Goal: Use online tool/utility: Utilize a website feature to perform a specific function

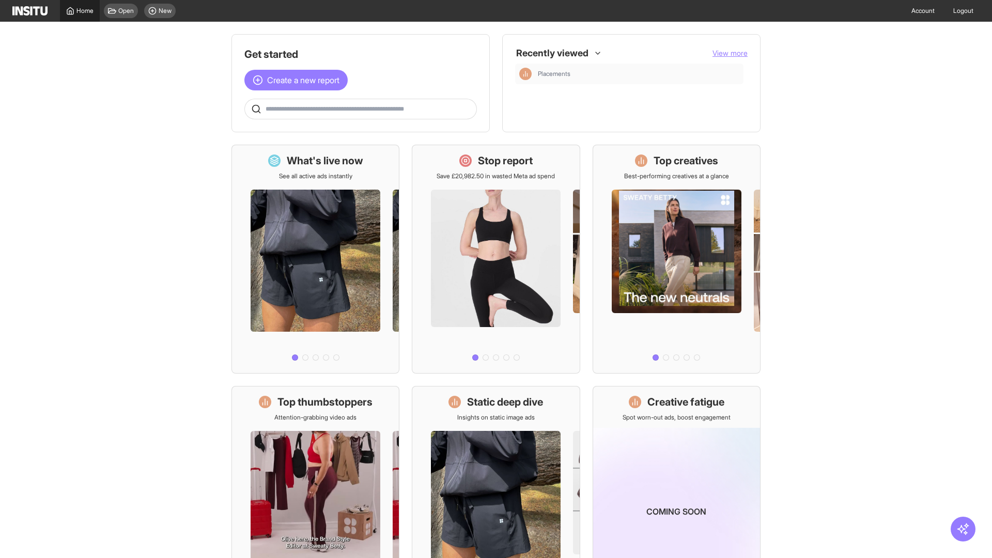
click at [80, 11] on span "Home" at bounding box center [84, 11] width 17 height 8
click at [299, 74] on span "Create a new report" at bounding box center [303, 80] width 72 height 12
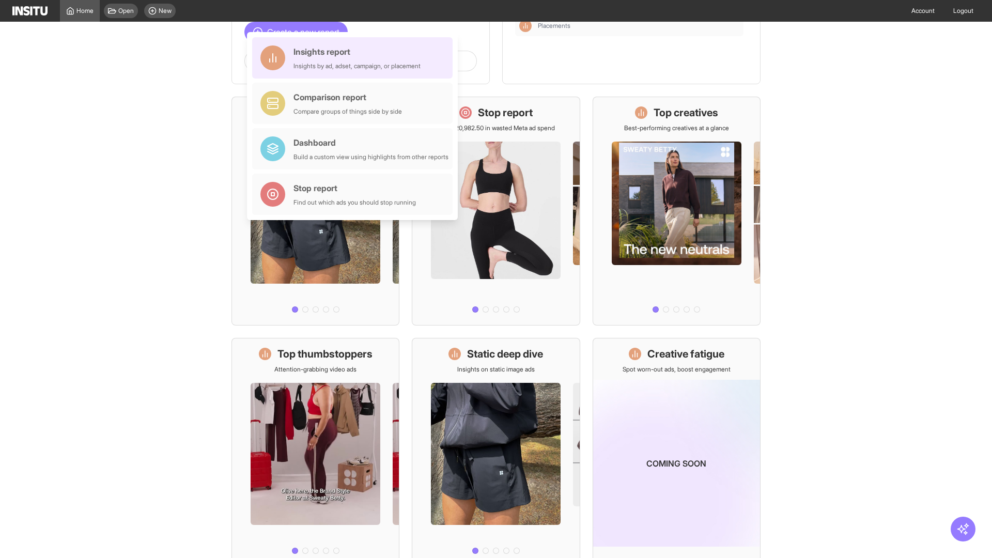
click at [355, 58] on div "Insights report Insights by ad, adset, campaign, or placement" at bounding box center [356, 57] width 127 height 25
